Goal: Task Accomplishment & Management: Manage account settings

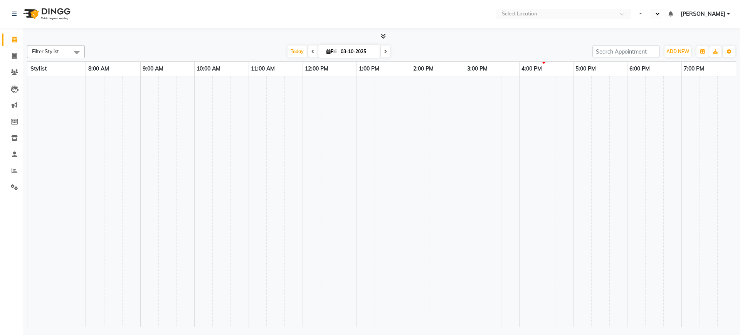
select select "en"
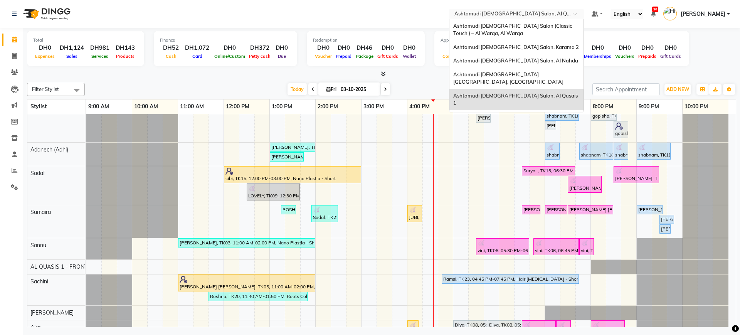
click at [534, 15] on input "text" at bounding box center [509, 15] width 112 height 8
click at [553, 33] on div "Ashtamudi [DEMOGRAPHIC_DATA] Salon (Classic Touch ) – Al Warqa, Al Warqa" at bounding box center [516, 29] width 134 height 21
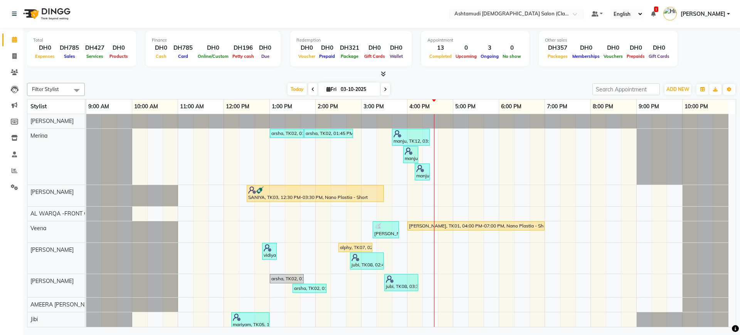
click at [550, 19] on nav "Select Location × Ashtamudi Ladies Salon (Classic Touch ) – Al Warqa, Al Warqa …" at bounding box center [370, 14] width 740 height 28
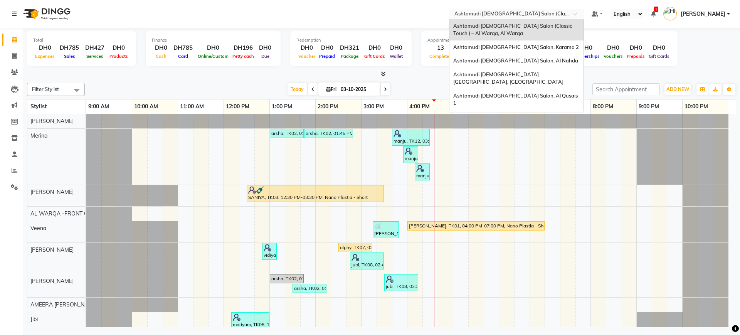
click at [537, 17] on input "text" at bounding box center [509, 15] width 112 height 8
click at [531, 47] on span "Ashtamudi [DEMOGRAPHIC_DATA] Salon, Karama 2" at bounding box center [516, 47] width 126 height 6
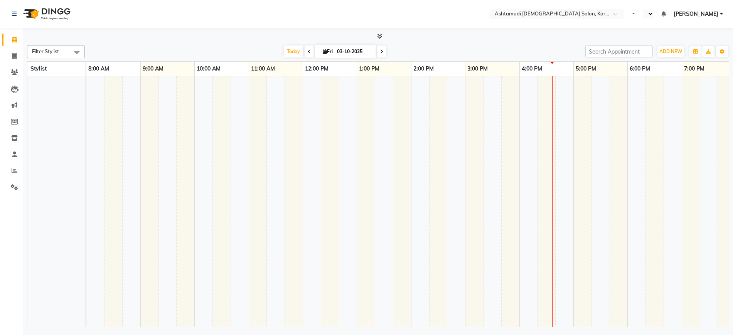
select select "en"
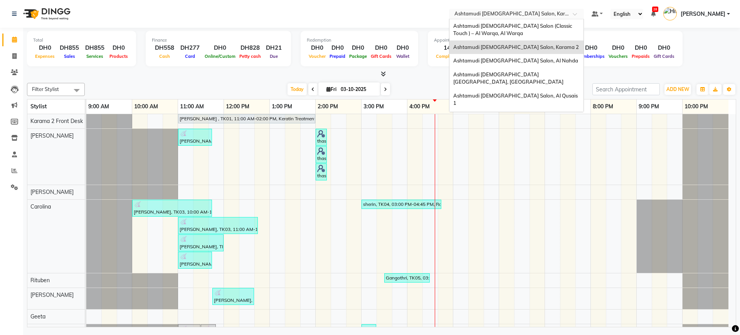
click at [506, 11] on input "text" at bounding box center [509, 15] width 112 height 8
click at [507, 64] on div "Ashtamudi Ladies Salon, Al Nahda" at bounding box center [516, 61] width 134 height 14
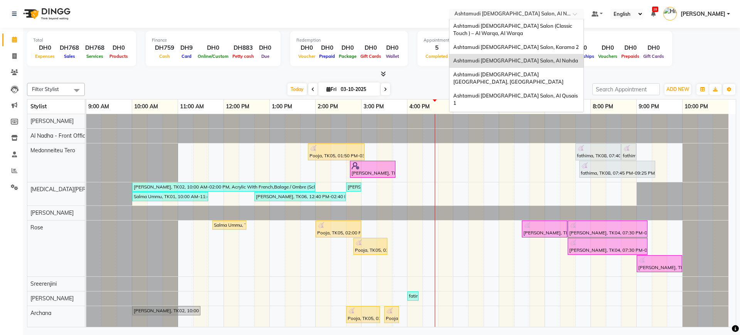
click at [489, 15] on input "text" at bounding box center [509, 15] width 112 height 8
click at [512, 75] on span "Ashtamudi Ladies Salon Sahara Center, Dubai" at bounding box center [508, 78] width 110 height 14
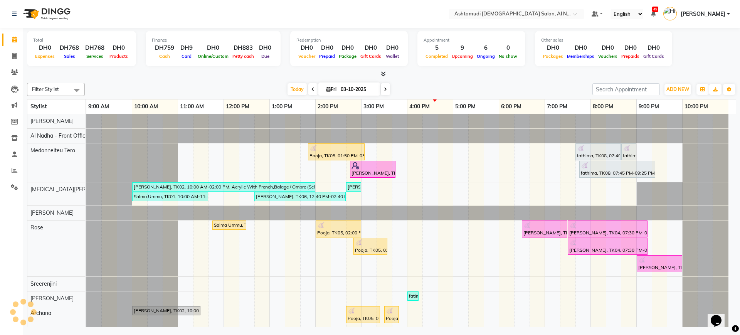
click at [479, 99] on div "5:00 PM" at bounding box center [475, 106] width 45 height 14
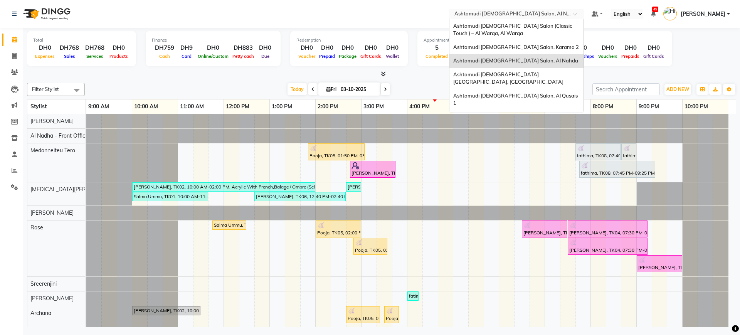
click at [514, 13] on input "text" at bounding box center [509, 15] width 112 height 8
click at [517, 72] on span "Ashtamudi [DEMOGRAPHIC_DATA] [GEOGRAPHIC_DATA], [GEOGRAPHIC_DATA]" at bounding box center [508, 78] width 110 height 14
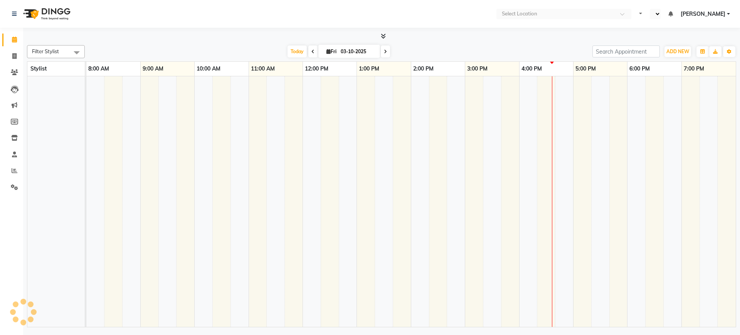
select select "en"
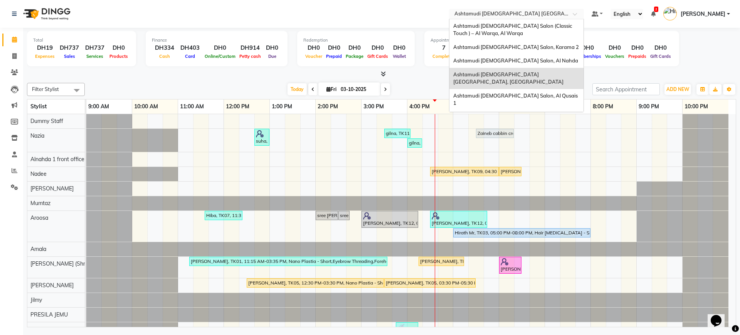
click at [499, 15] on input "text" at bounding box center [509, 15] width 112 height 8
click at [513, 92] on span "Ashtamudi Ladies Salon, Al Qusais 1" at bounding box center [516, 99] width 126 height 14
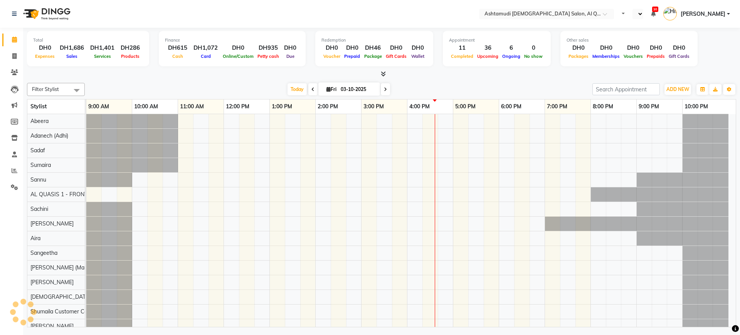
select select "en"
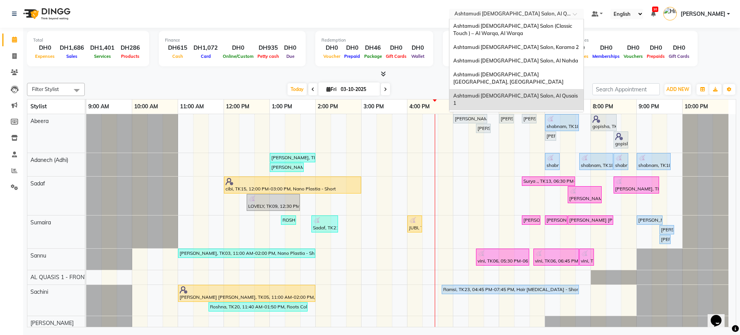
click at [514, 16] on input "text" at bounding box center [509, 15] width 112 height 8
click at [505, 114] on span "Ashtamudi [DEMOGRAPHIC_DATA] Salon - Al Karama, [GEOGRAPHIC_DATA] -[GEOGRAPHIC_…" at bounding box center [508, 124] width 111 height 21
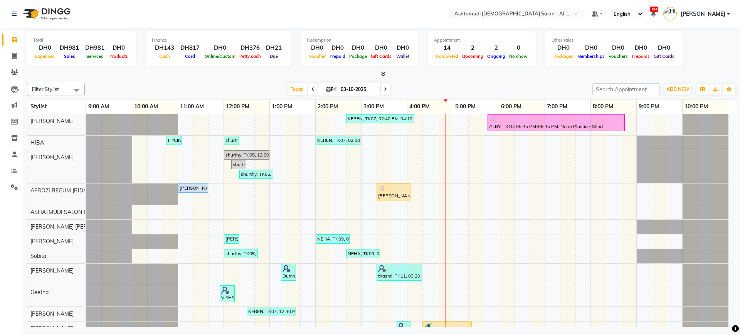
click at [475, 71] on div at bounding box center [381, 74] width 709 height 8
